Goal: Transaction & Acquisition: Complete application form

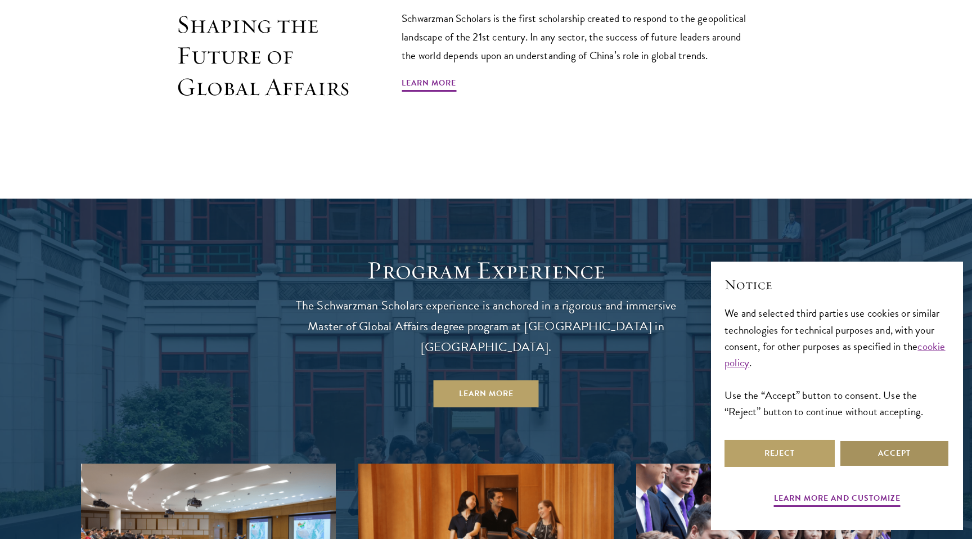
click at [874, 450] on button "Accept" at bounding box center [894, 453] width 110 height 27
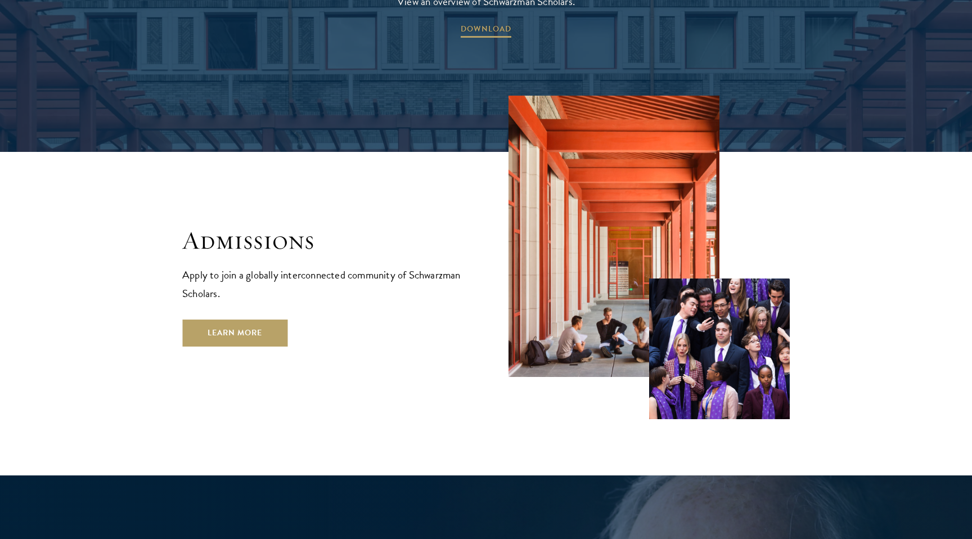
scroll to position [1986, 0]
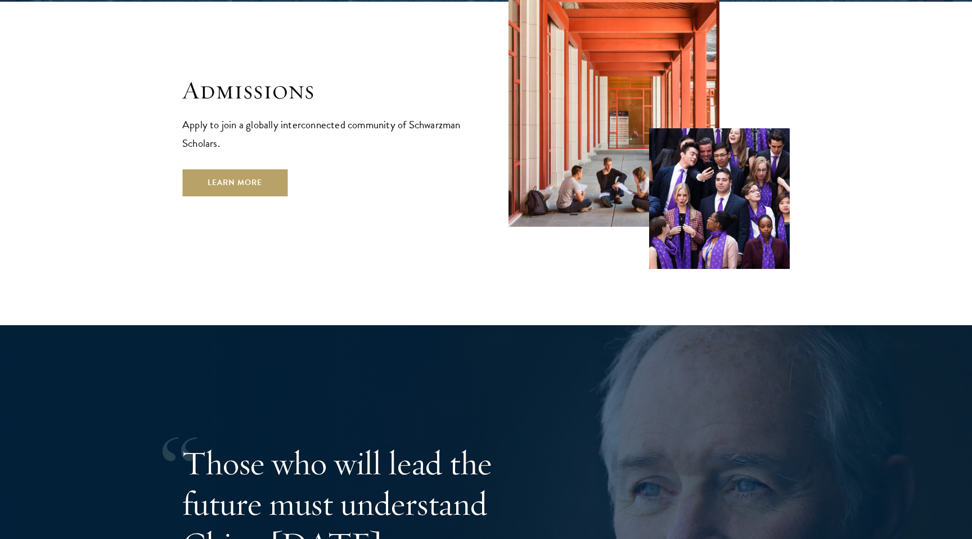
click at [232, 75] on h2 "Admissions" at bounding box center [322, 90] width 281 height 31
click at [241, 169] on link "Learn More" at bounding box center [234, 182] width 105 height 27
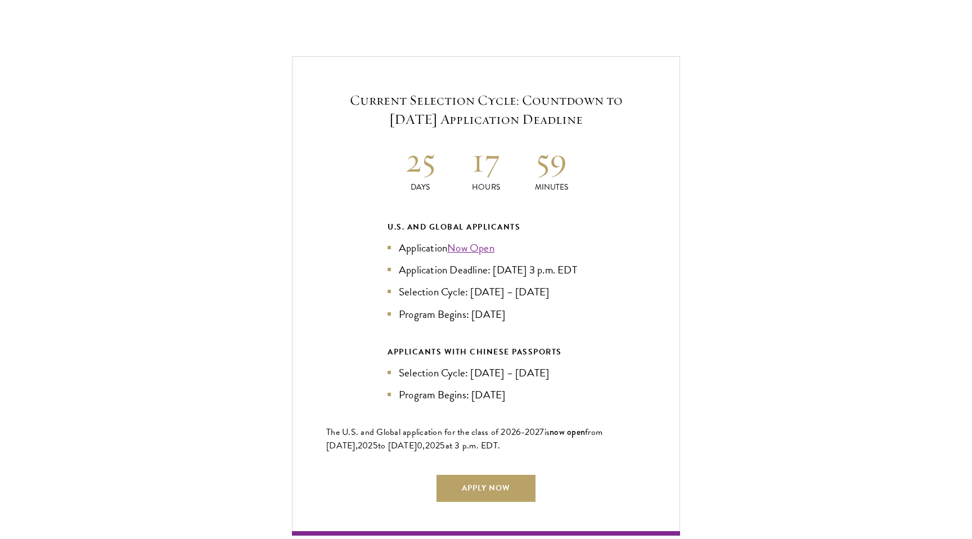
scroll to position [2401, 0]
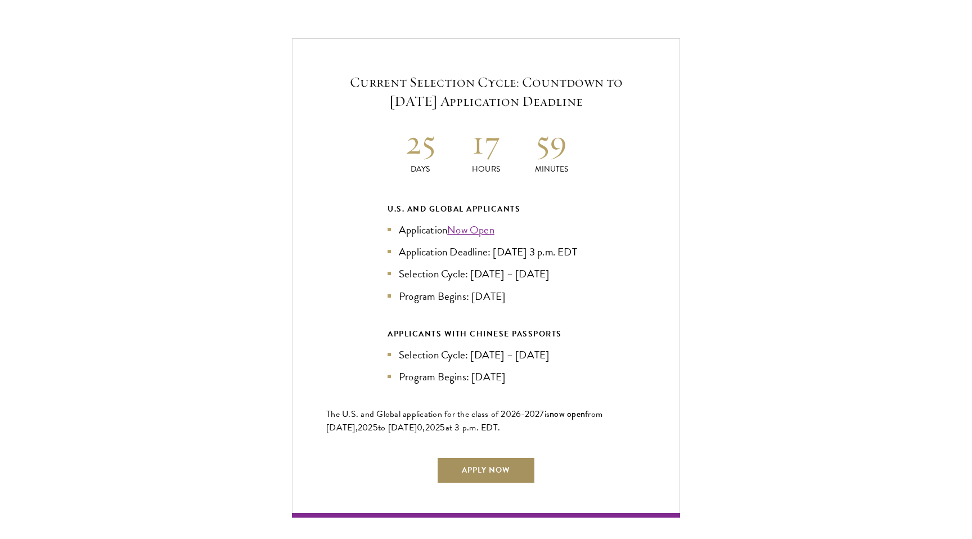
click at [481, 459] on link "Apply Now" at bounding box center [485, 470] width 99 height 27
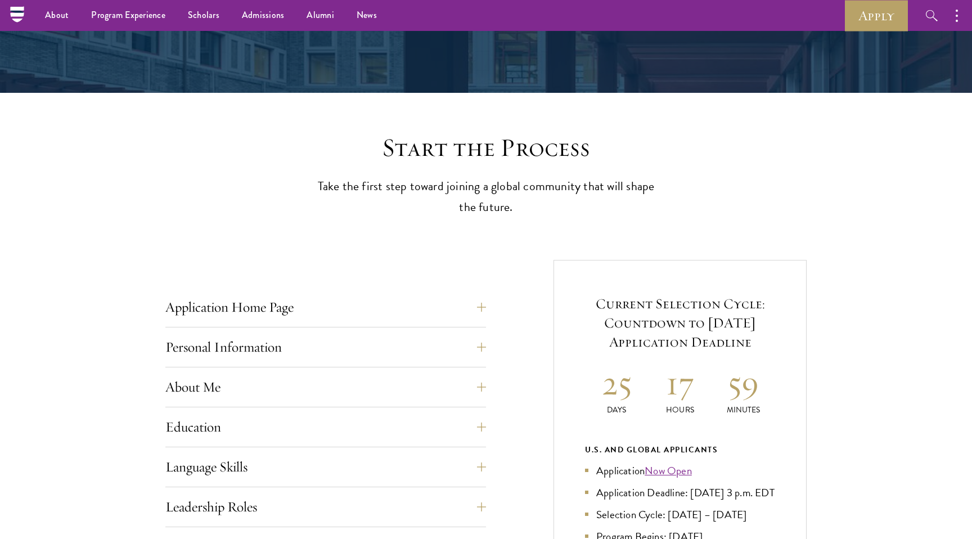
scroll to position [256, 0]
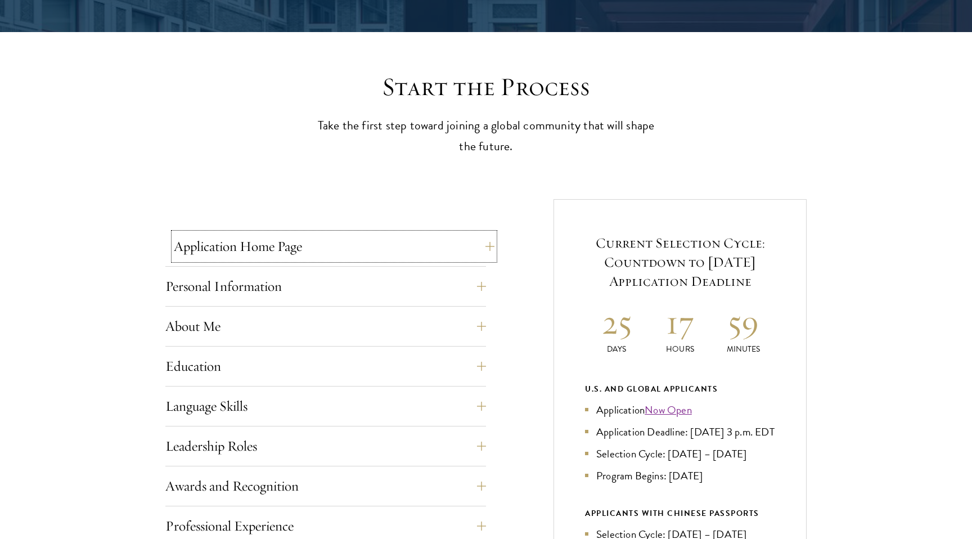
click at [479, 241] on button "Application Home Page" at bounding box center [334, 246] width 320 height 27
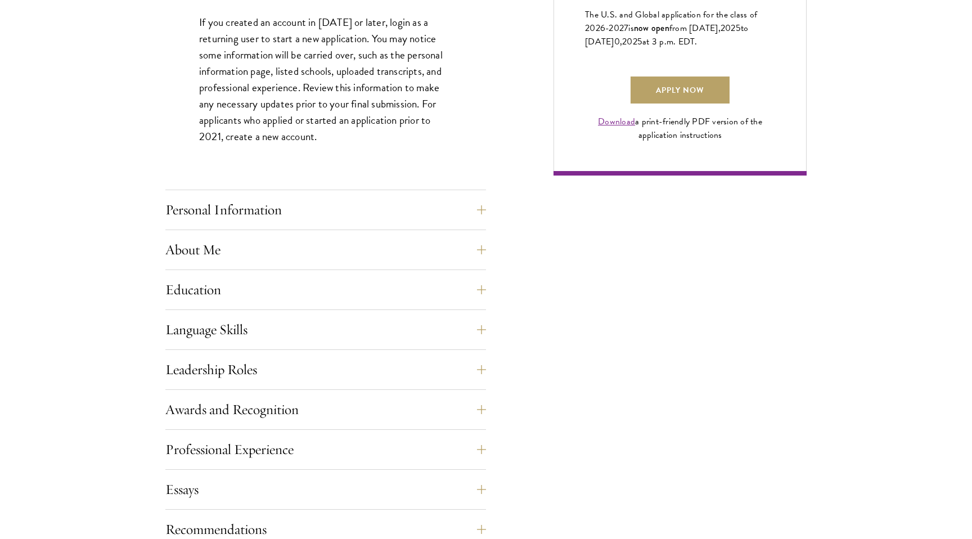
scroll to position [845, 0]
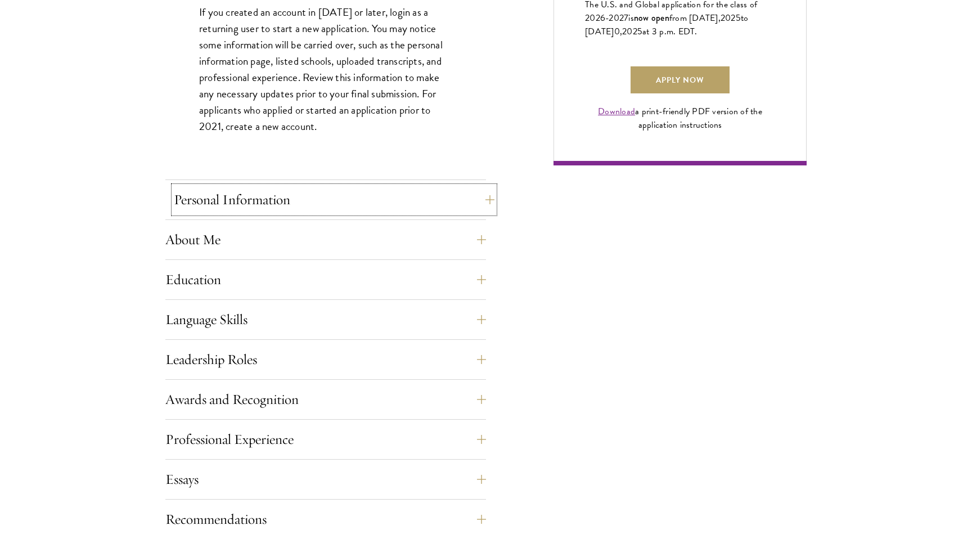
click at [326, 192] on button "Personal Information" at bounding box center [334, 199] width 320 height 27
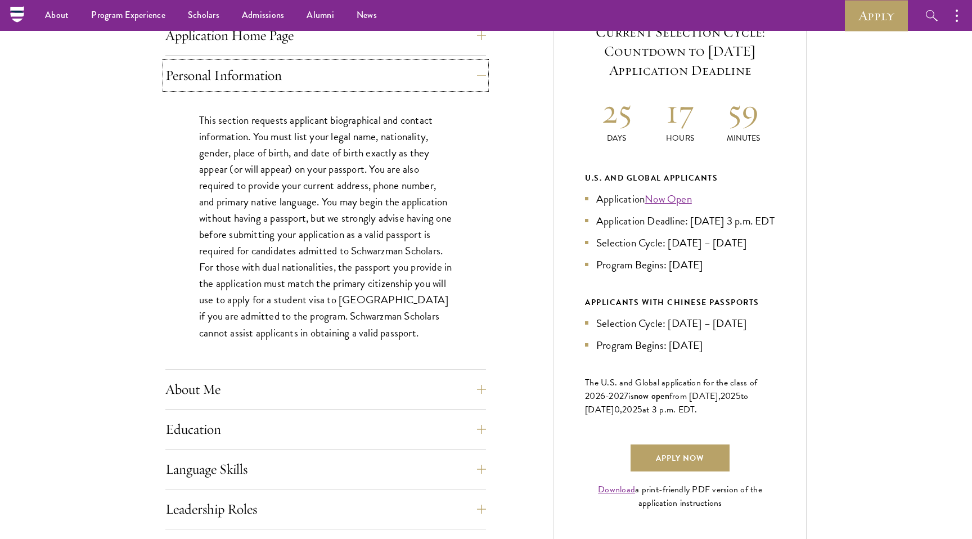
scroll to position [464, 0]
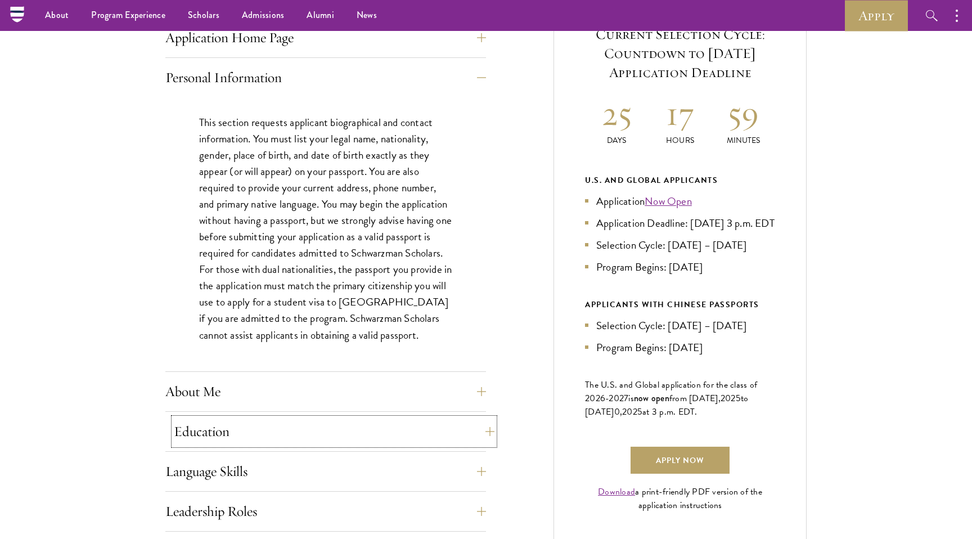
click at [358, 432] on button "Education" at bounding box center [334, 431] width 320 height 27
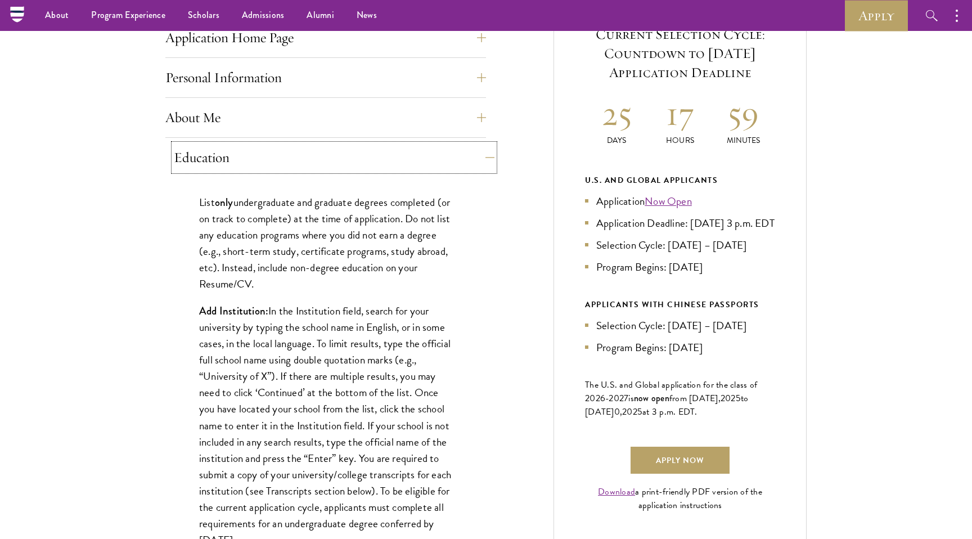
click at [307, 157] on button "Education" at bounding box center [334, 157] width 320 height 27
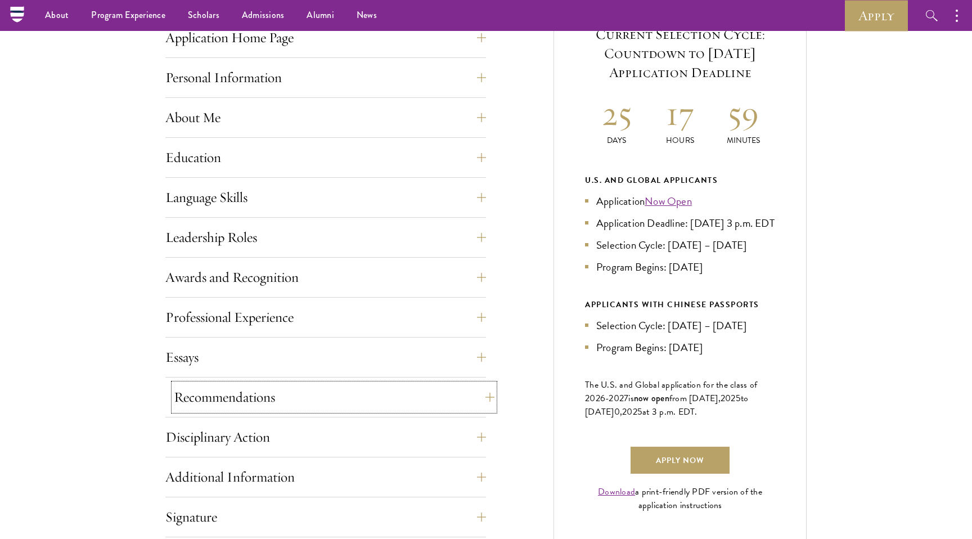
click at [319, 387] on button "Recommendations" at bounding box center [334, 396] width 320 height 27
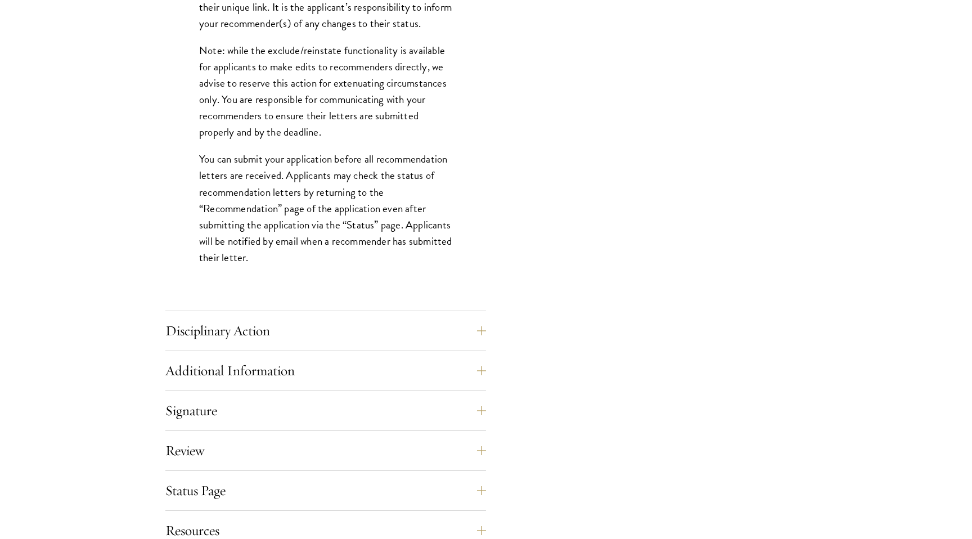
scroll to position [1505, 0]
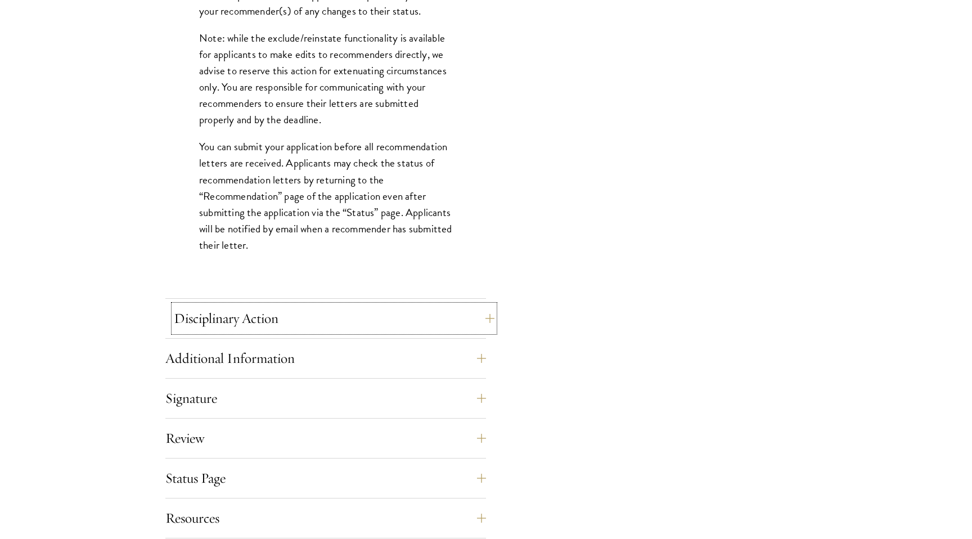
click at [315, 320] on button "Disciplinary Action" at bounding box center [334, 318] width 320 height 27
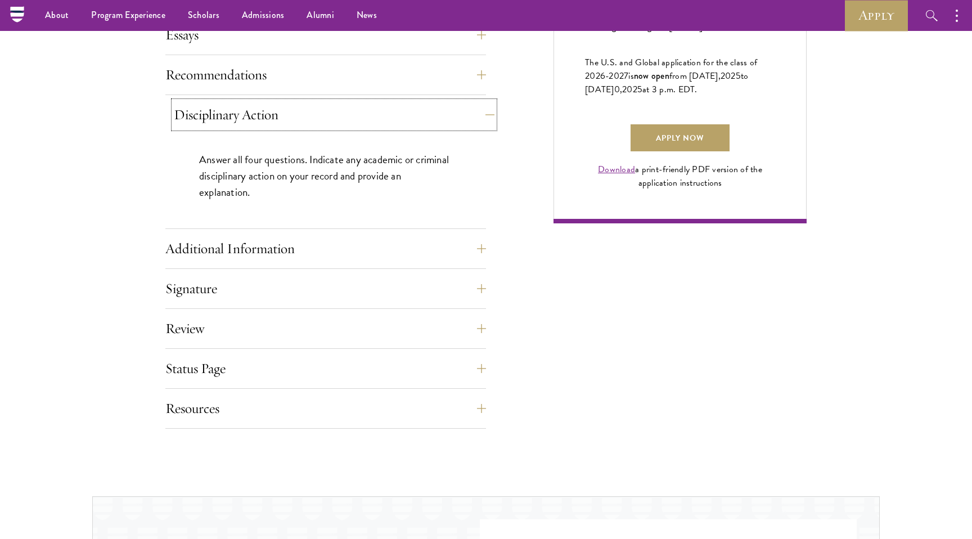
scroll to position [786, 0]
click at [360, 244] on button "Additional Information" at bounding box center [334, 249] width 320 height 27
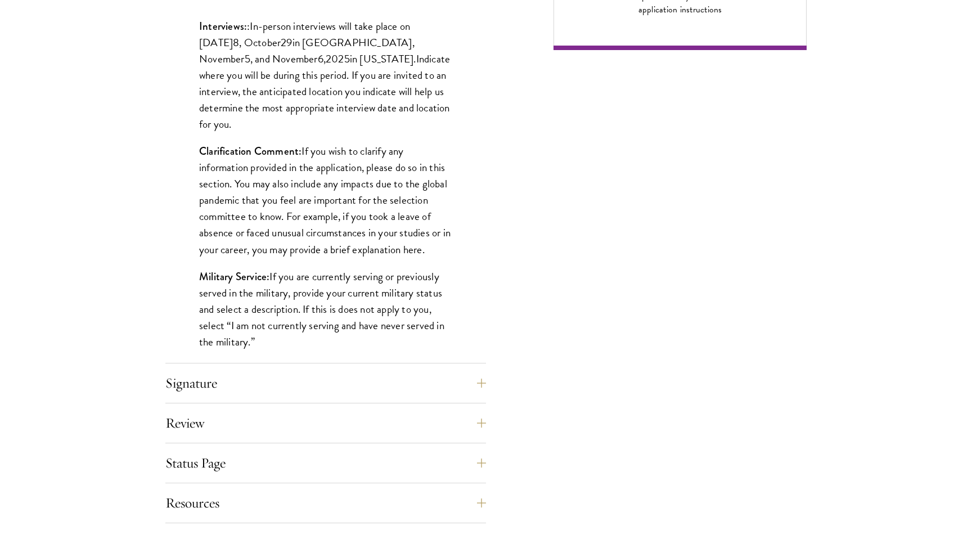
scroll to position [980, 0]
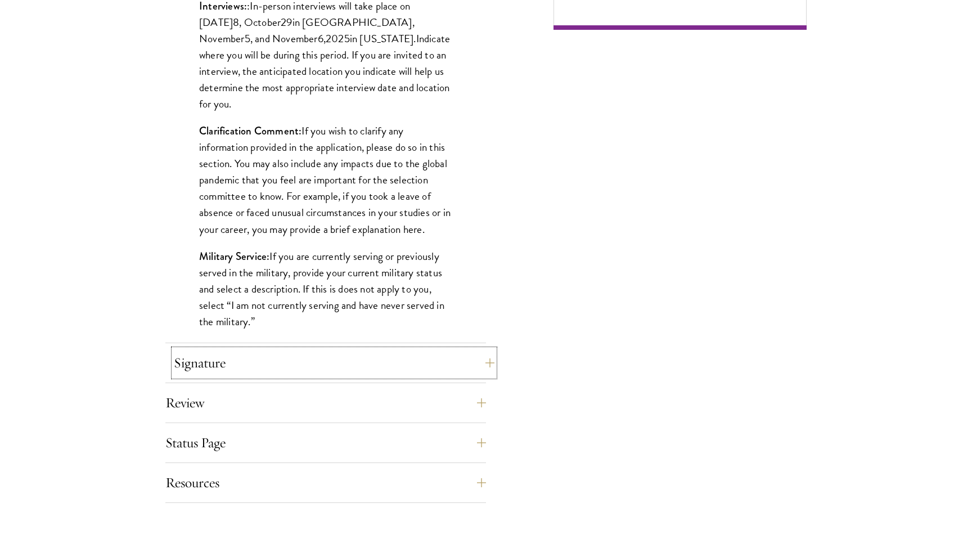
click at [395, 359] on button "Signature" at bounding box center [334, 362] width 320 height 27
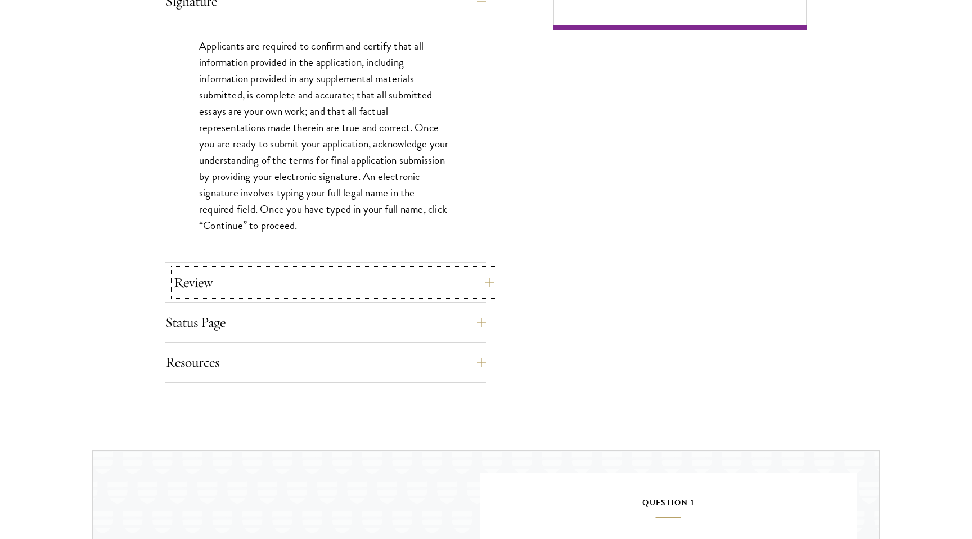
click at [346, 282] on button "Review" at bounding box center [334, 282] width 320 height 27
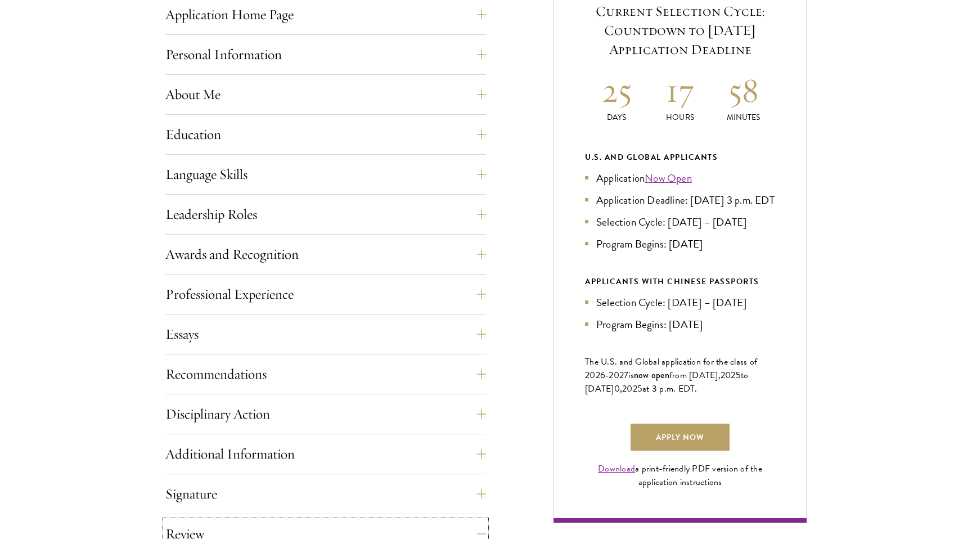
scroll to position [490, 0]
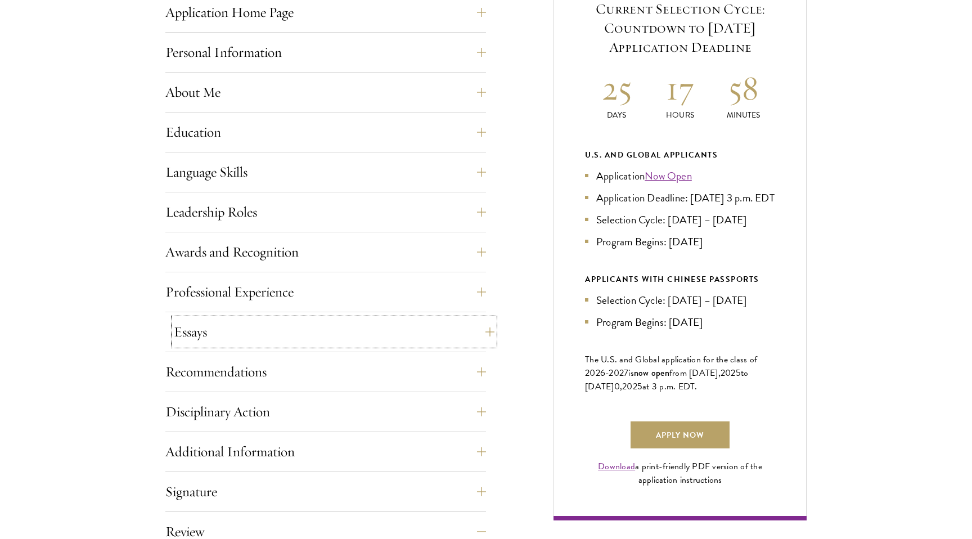
click at [288, 333] on button "Essays" at bounding box center [334, 331] width 320 height 27
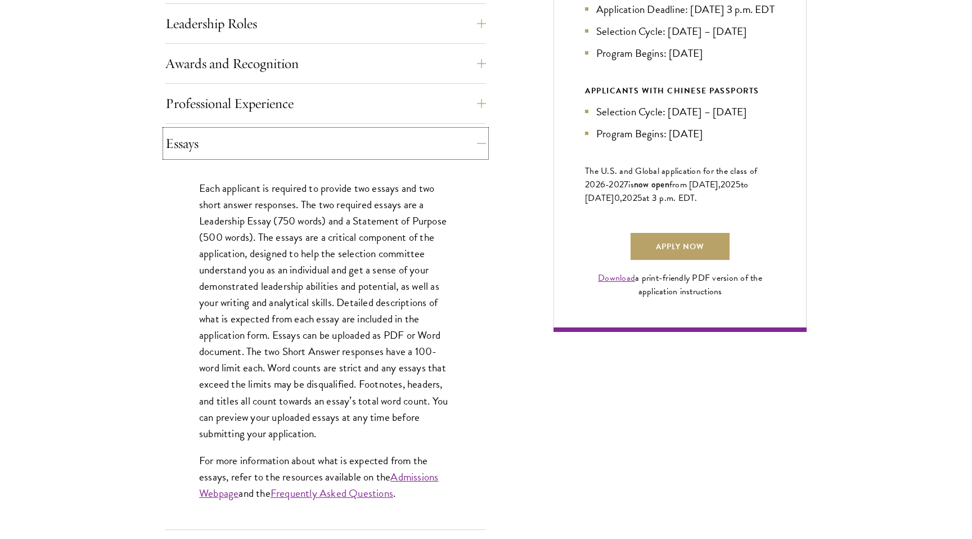
scroll to position [680, 0]
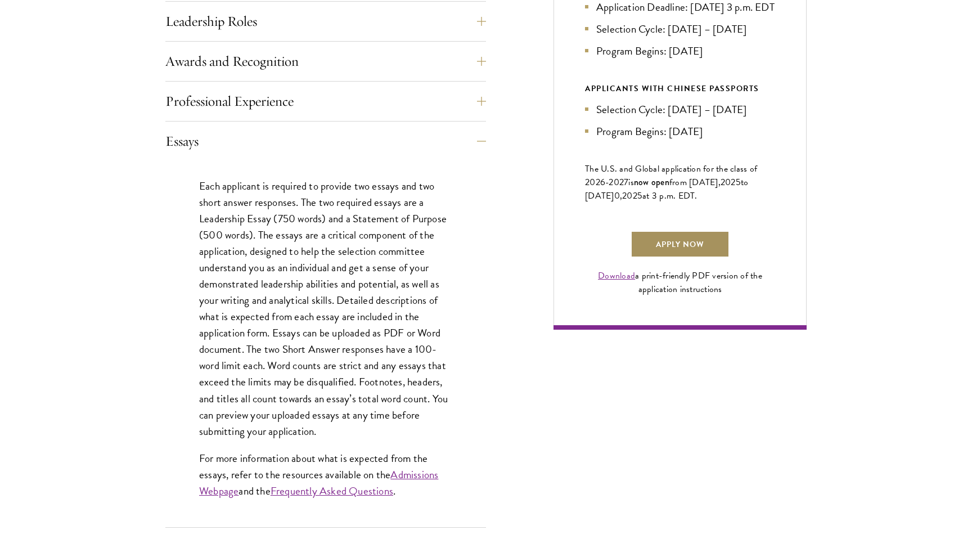
click at [671, 258] on link "Apply Now" at bounding box center [679, 244] width 99 height 27
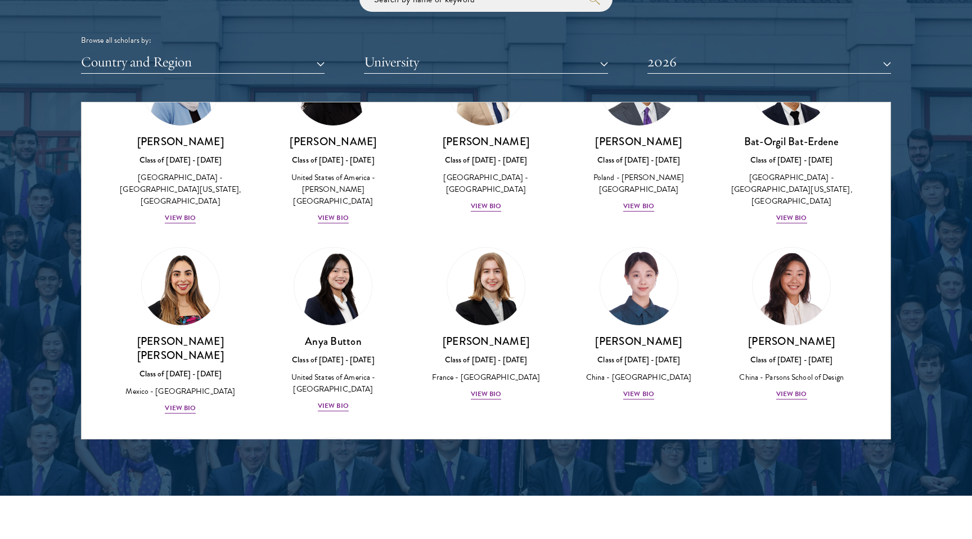
scroll to position [769, 0]
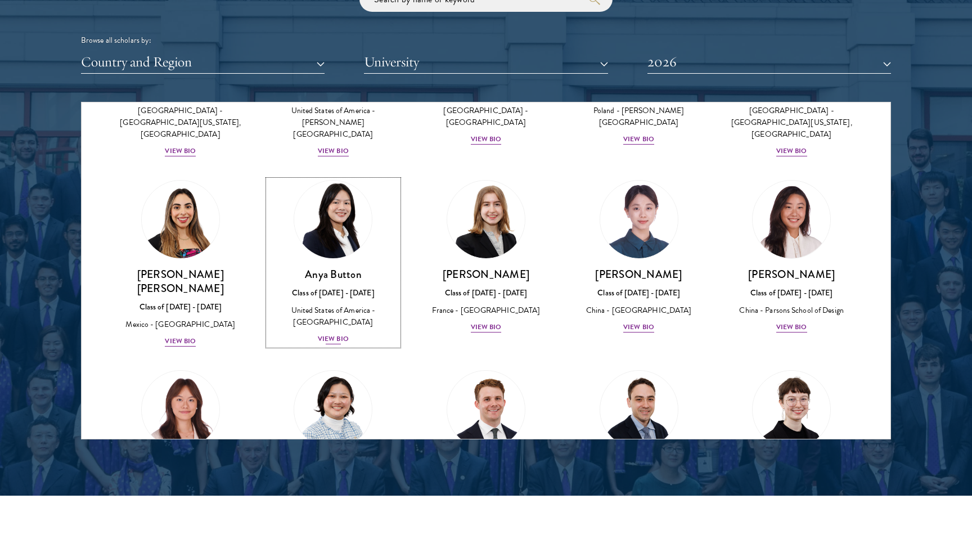
click at [331, 333] on div "View Bio" at bounding box center [333, 338] width 31 height 11
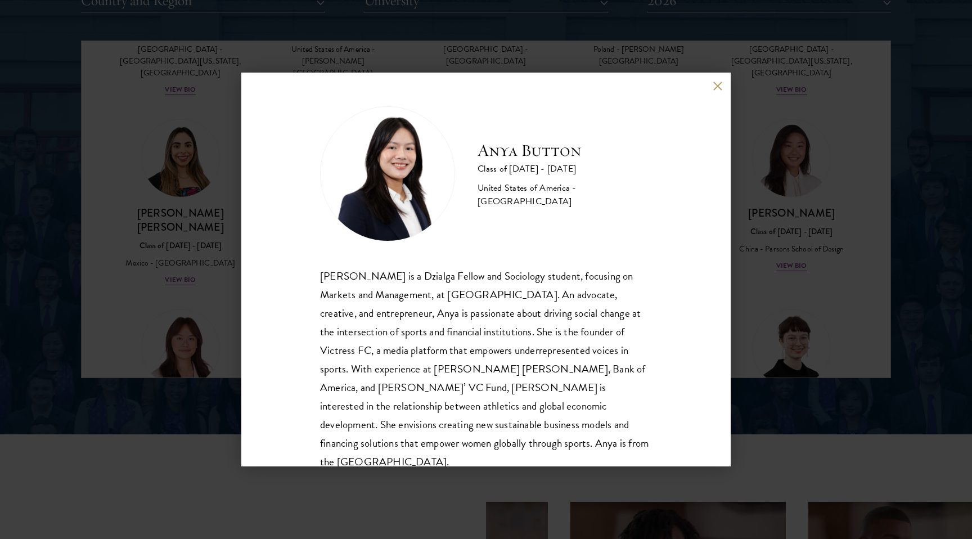
click at [716, 87] on button at bounding box center [717, 86] width 10 height 10
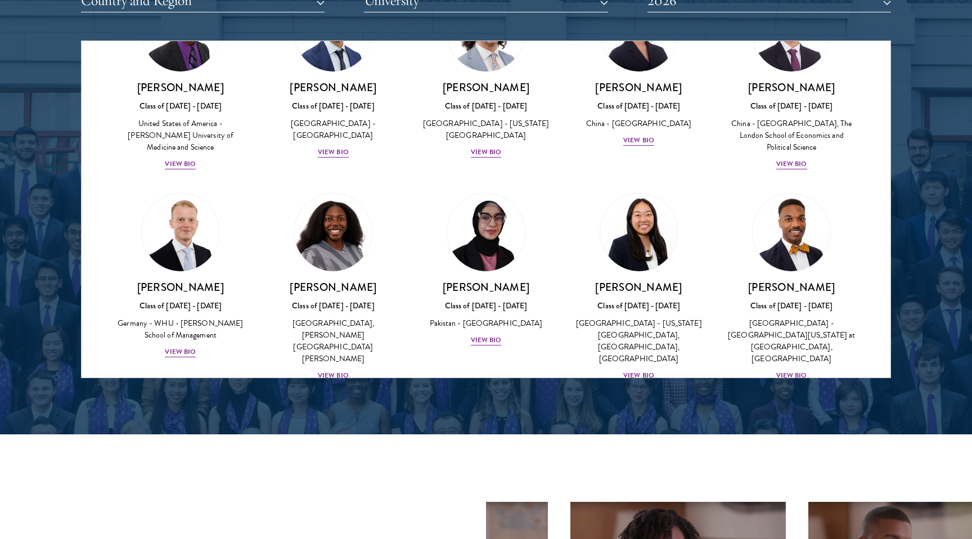
scroll to position [2134, 0]
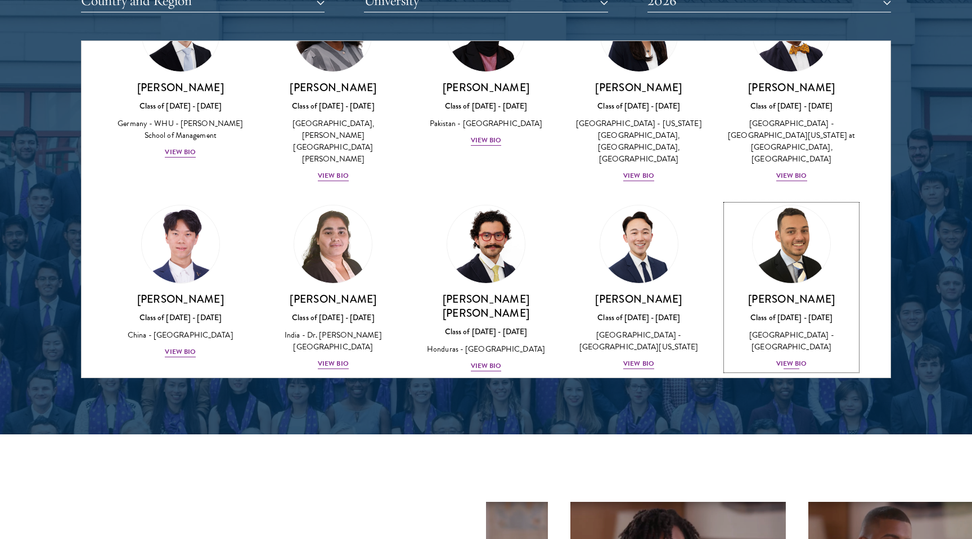
click at [788, 358] on div "View Bio" at bounding box center [791, 363] width 31 height 11
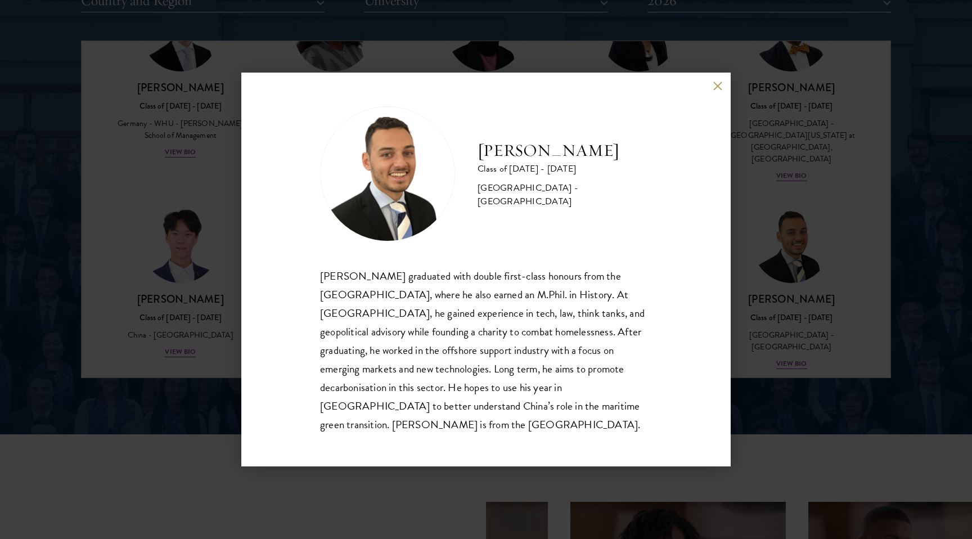
click at [579, 223] on div "[PERSON_NAME] Class of [DATE] - [DATE] [GEOGRAPHIC_DATA] - [GEOGRAPHIC_DATA]" at bounding box center [486, 173] width 332 height 135
click at [728, 80] on div "[PERSON_NAME] Class of [DATE] - [DATE] [GEOGRAPHIC_DATA] - [GEOGRAPHIC_DATA] [P…" at bounding box center [486, 269] width 972 height 539
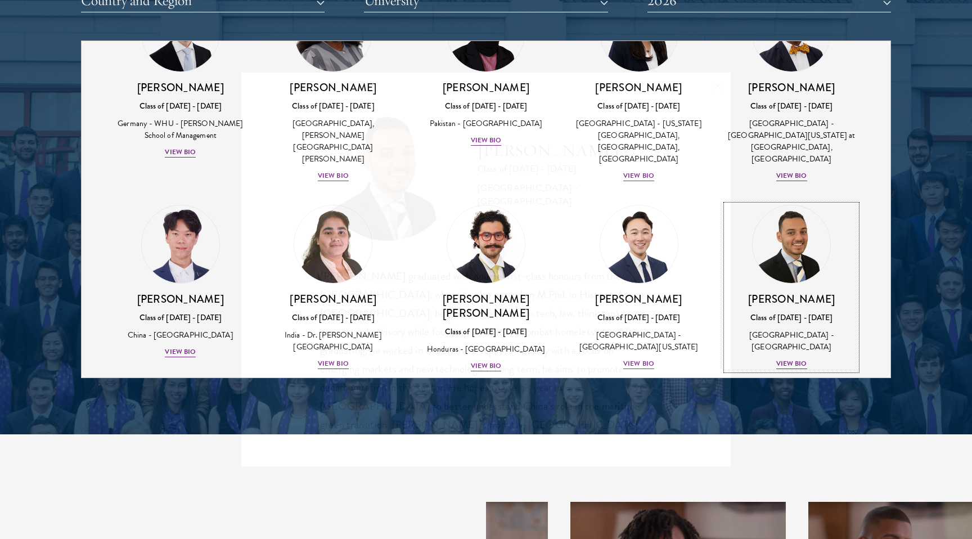
scroll to position [2123, 0]
